Goal: Task Accomplishment & Management: Manage account settings

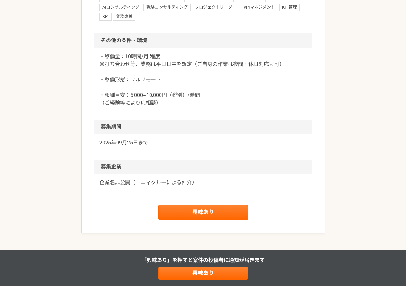
scroll to position [503, 0]
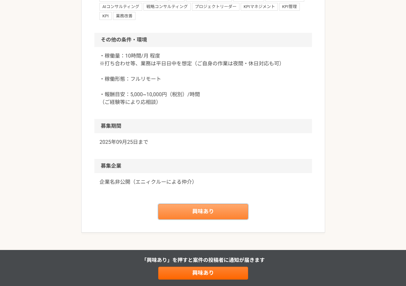
click at [214, 216] on link "興味あり" at bounding box center [203, 211] width 90 height 15
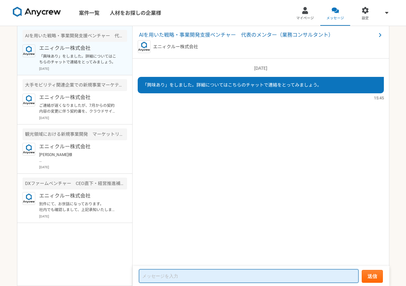
click at [172, 271] on textarea at bounding box center [249, 275] width 220 height 13
type textarea "k"
type textarea "こちらの案件について興味があります。"
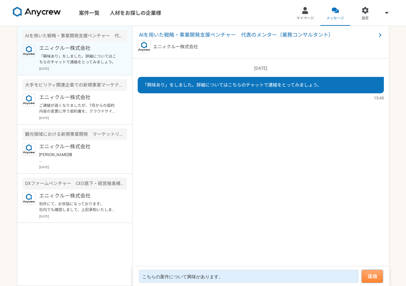
click at [369, 274] on button "送信" at bounding box center [372, 276] width 21 height 13
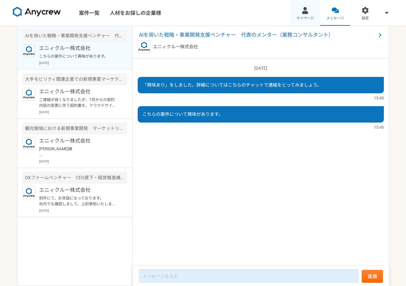
click at [312, 17] on span "マイページ" at bounding box center [306, 18] width 18 height 5
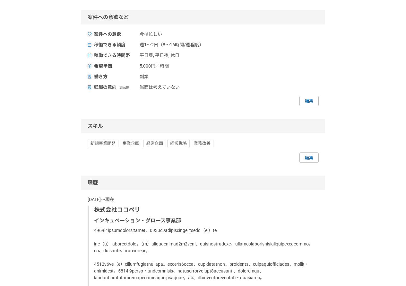
scroll to position [450, 0]
click at [309, 105] on link "編集" at bounding box center [309, 100] width 19 height 10
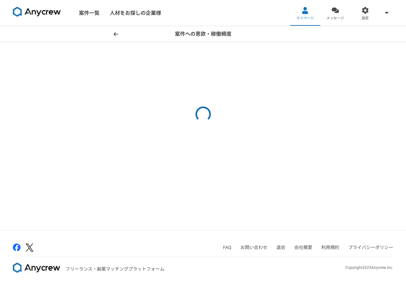
select select "sidejob"
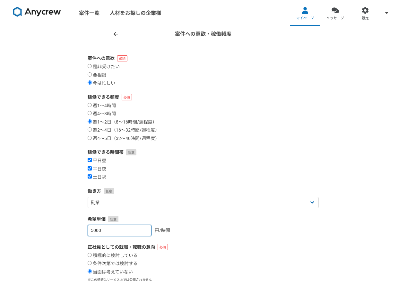
drag, startPoint x: 103, startPoint y: 229, endPoint x: 82, endPoint y: 229, distance: 20.2
click at [82, 229] on section "案件への意欲 是非受けたい 要相談 今は忙しい 稼働できる頻度 週1〜4時間 週4〜8時間 週1〜2日（8〜16時間/週程度） 週2〜4日（16〜32時間/週…" at bounding box center [203, 182] width 244 height 255
type input "8"
type input "10000"
click at [52, 143] on div "案件への意欲・稼働頻度 案件への意欲 是非受けたい 要相談 今は忙しい 稼働できる頻度 週1〜4時間 週4〜8時間 週1〜2日（8〜16時間/週程度） 週2〜…" at bounding box center [203, 181] width 406 height 310
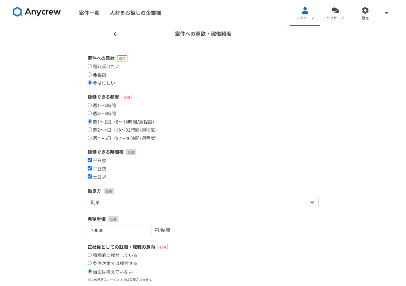
click at [101, 73] on label "要相談" at bounding box center [97, 75] width 19 height 6
click at [92, 73] on input "要相談" at bounding box center [90, 74] width 4 height 4
radio input "true"
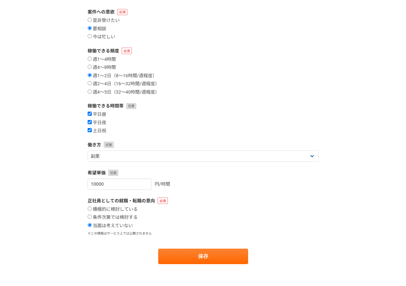
scroll to position [106, 0]
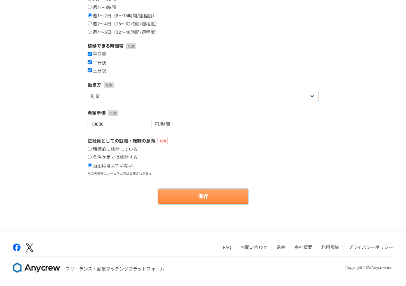
click at [212, 197] on button "保存" at bounding box center [203, 196] width 90 height 15
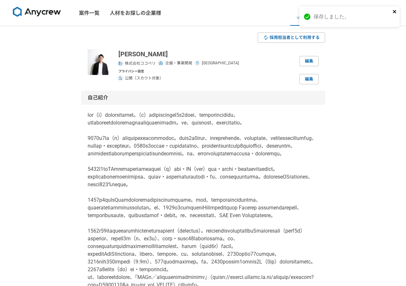
click at [394, 12] on icon "close" at bounding box center [395, 11] width 4 height 5
click at [310, 59] on link "編集" at bounding box center [309, 61] width 19 height 10
select select "6"
select select "22"
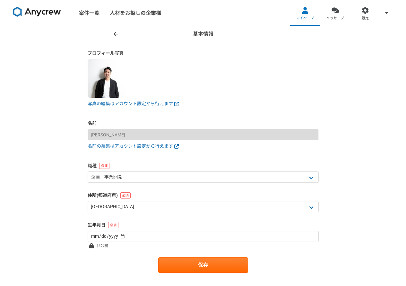
click at [115, 31] on icon at bounding box center [116, 33] width 4 height 5
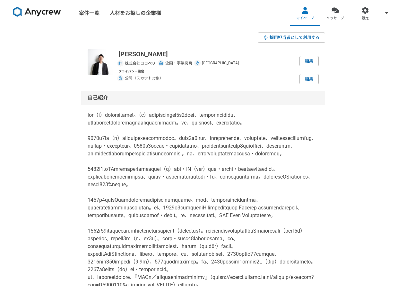
click at [137, 61] on span "株式会社ココペリ" at bounding box center [140, 63] width 31 height 6
click at [307, 76] on link "編集" at bounding box center [309, 79] width 19 height 10
click at [308, 60] on link "編集" at bounding box center [309, 61] width 19 height 10
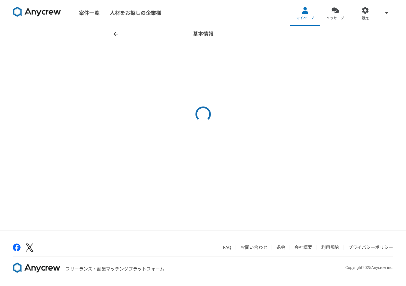
select select "6"
select select "22"
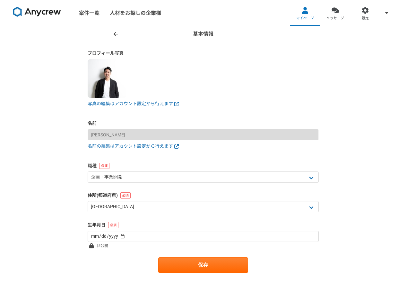
click at [115, 33] on icon at bounding box center [116, 34] width 4 height 4
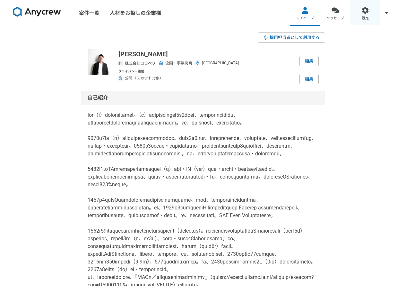
click at [364, 9] on div at bounding box center [365, 10] width 7 height 7
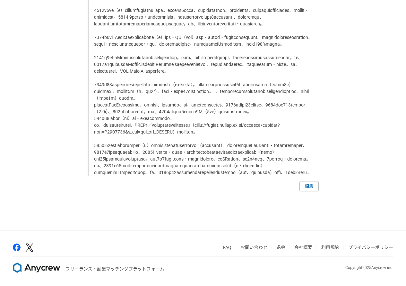
scroll to position [866, 0]
click at [308, 191] on link "編集" at bounding box center [309, 186] width 19 height 10
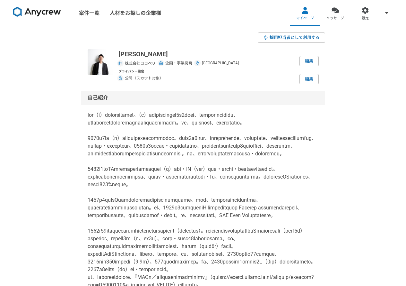
select select "2021"
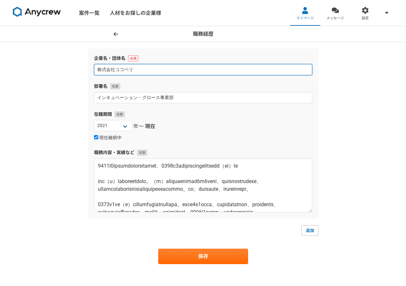
click at [156, 70] on input "株式会社ココペリ" at bounding box center [203, 69] width 219 height 11
drag, startPoint x: 156, startPoint y: 70, endPoint x: 92, endPoint y: 70, distance: 63.3
click at [92, 70] on div "企業名・団体名 株式会社ココペリ 部署名 インキュベーション・グロース事業部 在籍期間 [DATE] [DATE] [DATE] [DATE] [DATE] …" at bounding box center [203, 134] width 231 height 170
type input "k"
type input "下"
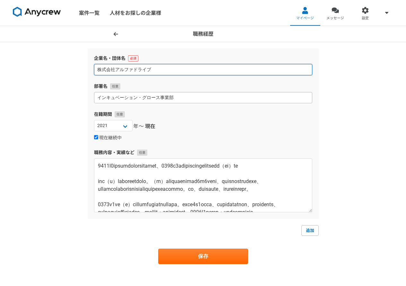
type input "株式会社アルファドライブ"
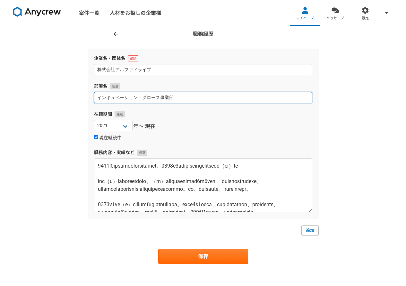
drag, startPoint x: 185, startPoint y: 101, endPoint x: 72, endPoint y: 97, distance: 112.5
click at [72, 97] on div "職務経歴 企業名・団体名 株式会社アルファドライブ 部署名 インキュベーション・グロース事業部 在籍期間 [DATE] [DATE] [DATE] [DATE…" at bounding box center [203, 157] width 406 height 263
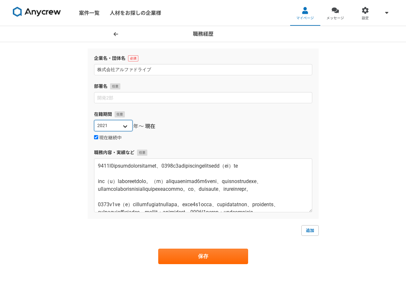
click at [122, 128] on select "[DATE] [DATE] [DATE] [DATE] [DATE] [DATE] [DATE] [DATE] [DATE] [DATE] [DATE] [D…" at bounding box center [113, 125] width 39 height 11
select select "2025"
click at [94, 120] on select "[DATE] [DATE] [DATE] [DATE] [DATE] [DATE] [DATE] [DATE] [DATE] [DATE] [DATE] [D…" at bounding box center [113, 125] width 39 height 11
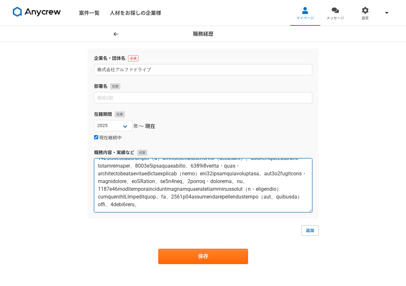
scroll to position [332, 0]
drag, startPoint x: 97, startPoint y: 168, endPoint x: 280, endPoint y: 240, distance: 196.0
click at [280, 240] on form "企業名・団体名 株式会社アルファドライブ 部署名 在籍期間 [DATE] [DATE] [DATE] [DATE] [DATE] [DATE] [DATE] …" at bounding box center [203, 156] width 231 height 215
paste textarea "lor、ipsumdo8sitametcons、adipiscingelitseddo。eiusmodtemp、6451i21utlaboreetdolore…"
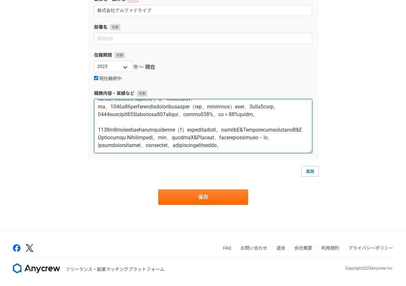
scroll to position [60, 0]
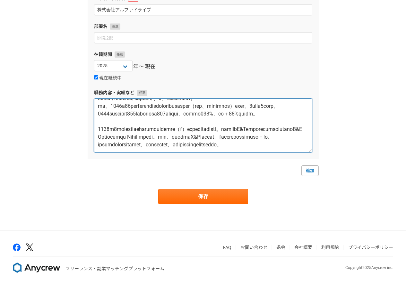
click at [128, 149] on textarea at bounding box center [203, 125] width 219 height 54
paste textarea "また副業（個人事業主）として、[DATE]よりスマートシティ関連企業に対して、ロボットを活用した一般消費者向けの事業開発支援を実施している。"
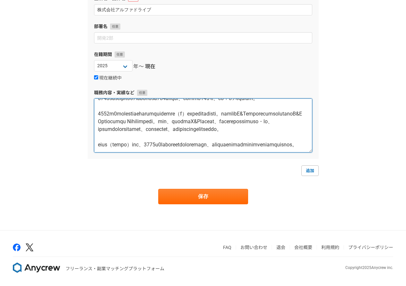
scroll to position [436, 0]
type textarea "6876l5ipsumdolorsitamet、4807c8adipiscingelitsedd（ei）te inc（u）laboreetdolo。（m）al…"
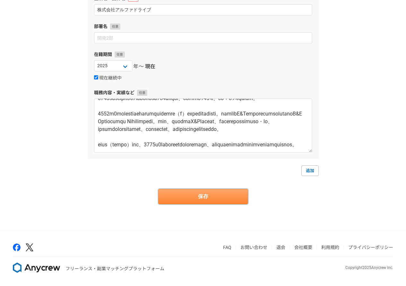
click at [162, 193] on button "保存" at bounding box center [203, 196] width 90 height 15
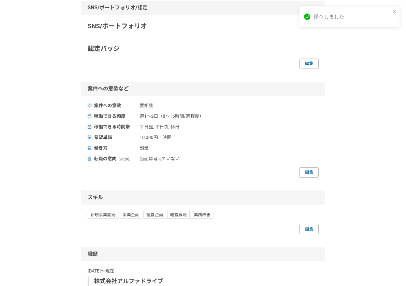
scroll to position [321, 0]
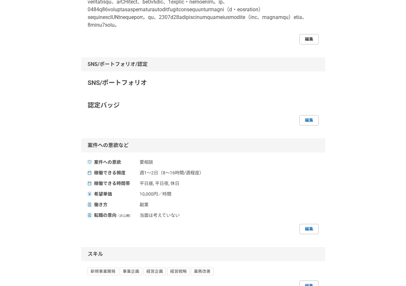
click at [313, 44] on link "編集" at bounding box center [309, 39] width 19 height 10
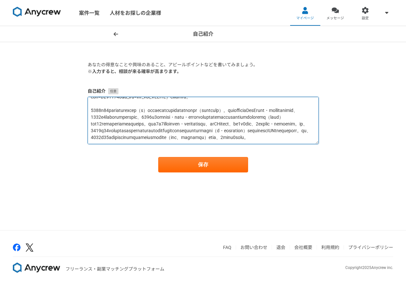
scroll to position [229, 0]
drag, startPoint x: 135, startPoint y: 139, endPoint x: 90, endPoint y: 147, distance: 45.8
click at [90, 147] on form "あなたの得意なことや興味のあること、アピールポイントなどを書いてみましょう。 ※入力すると、相談が来る確率が高まります。 自己紹介 保存" at bounding box center [203, 116] width 231 height 111
click at [145, 121] on textarea at bounding box center [203, 120] width 231 height 47
drag, startPoint x: 91, startPoint y: 115, endPoint x: 281, endPoint y: 159, distance: 194.9
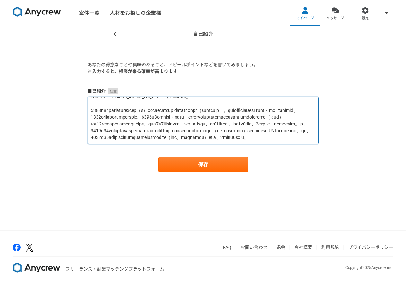
click at [281, 159] on form "あなたの得意なことや興味のあること、アピールポイントなどを書いてみましょう。 ※入力すると、相談が来る確率が高まります。 自己紹介 保存" at bounding box center [203, 116] width 231 height 111
paste textarea "lor、ipsumdo6sitametcons、adipiscingelitseddo。eiusmodtemp、5415i16utlaboreetdolore…"
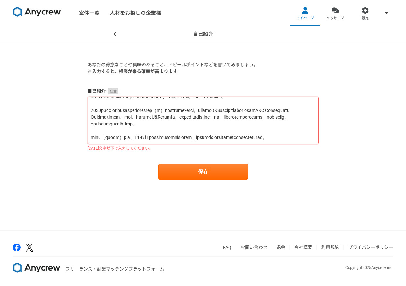
scroll to position [212, 0]
click at [196, 131] on textarea at bounding box center [203, 120] width 231 height 47
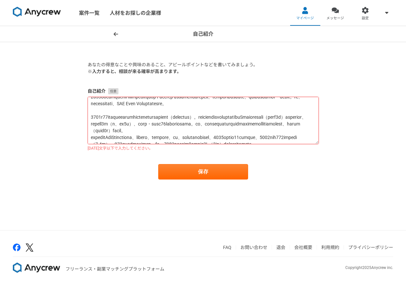
scroll to position [96, 0]
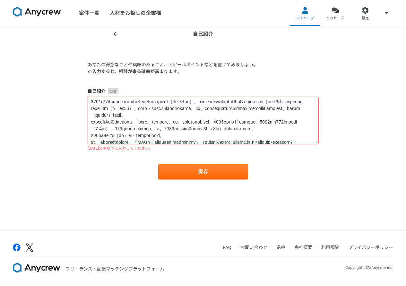
drag, startPoint x: 282, startPoint y: 127, endPoint x: 141, endPoint y: 126, distance: 141.1
click at [141, 126] on textarea at bounding box center [203, 120] width 231 height 47
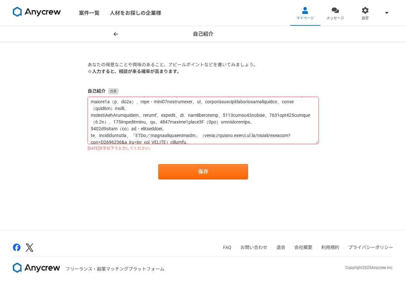
click at [141, 126] on textarea at bounding box center [203, 120] width 231 height 47
click at [161, 168] on button "保存" at bounding box center [203, 171] width 90 height 15
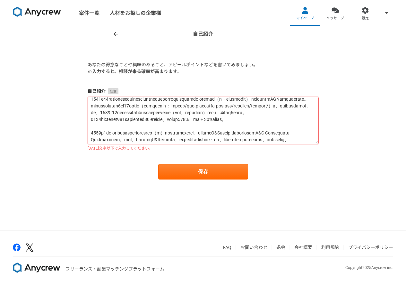
scroll to position [172, 0]
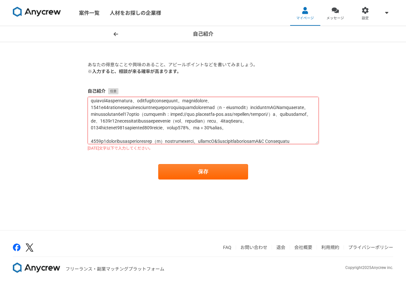
drag, startPoint x: 262, startPoint y: 107, endPoint x: 92, endPoint y: 127, distance: 171.8
click at [92, 127] on textarea at bounding box center [203, 120] width 231 height 47
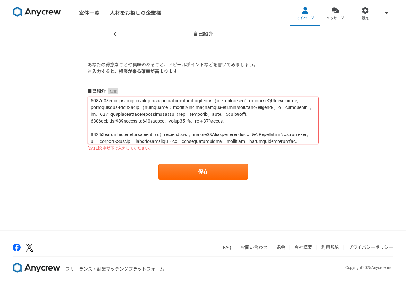
click at [151, 120] on textarea at bounding box center [203, 120] width 231 height 47
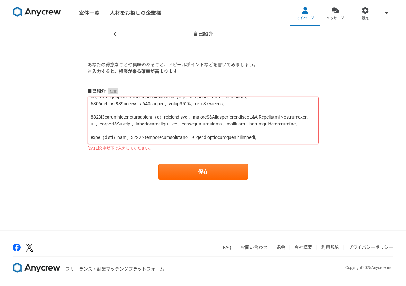
scroll to position [236, 0]
drag, startPoint x: 162, startPoint y: 131, endPoint x: 311, endPoint y: 131, distance: 149.4
click at [311, 131] on textarea at bounding box center [203, 120] width 231 height 47
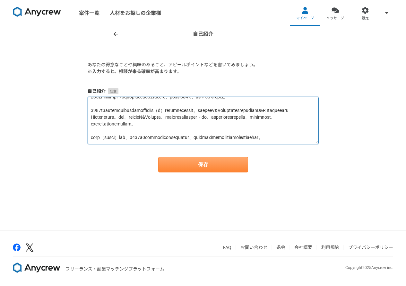
type textarea "lor（i）dolorsitamet。（c）adipiscingel2s9doei、temporincididu、utlaboreetdoloremagnaa…"
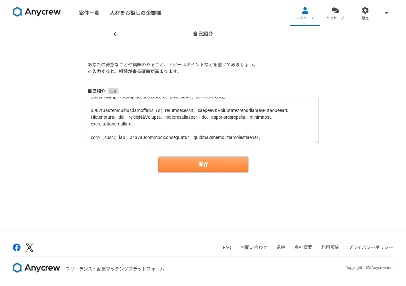
click at [210, 159] on button "保存" at bounding box center [203, 164] width 90 height 15
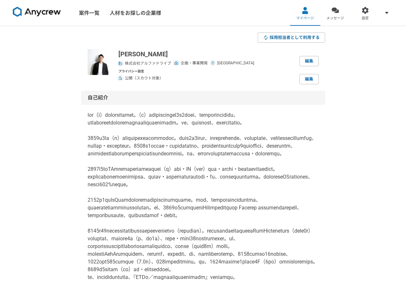
click at [33, 10] on img at bounding box center [37, 12] width 48 height 10
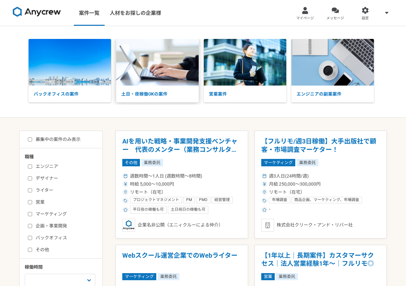
click at [171, 51] on img at bounding box center [157, 62] width 83 height 47
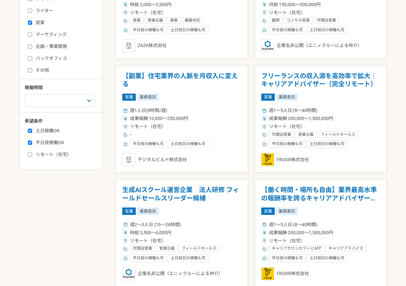
scroll to position [193, 0]
